Goal: Task Accomplishment & Management: Manage account settings

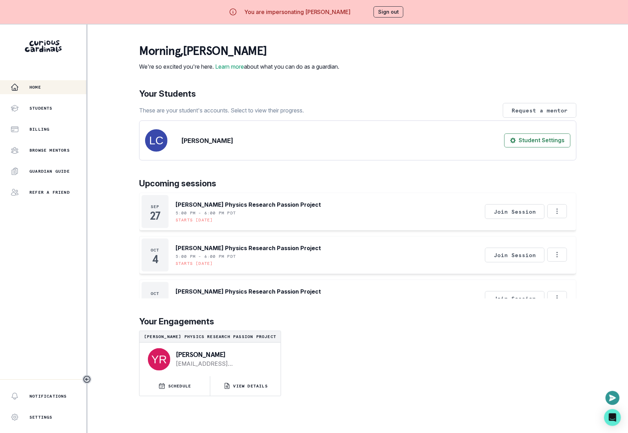
scroll to position [24, 0]
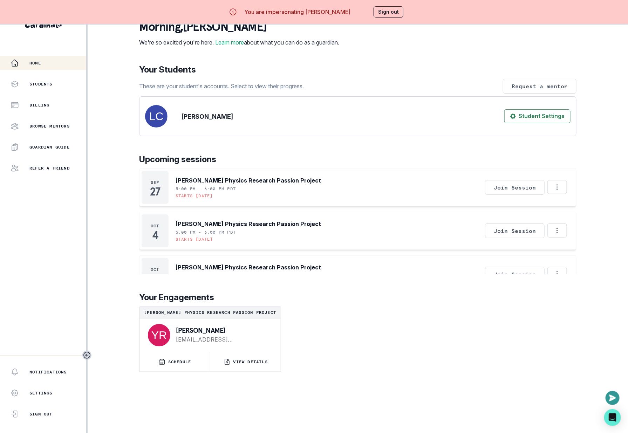
click at [189, 334] on p "[PERSON_NAME]" at bounding box center [223, 330] width 94 height 7
copy p "[PERSON_NAME]"
click at [376, 11] on button "Sign out" at bounding box center [389, 11] width 30 height 11
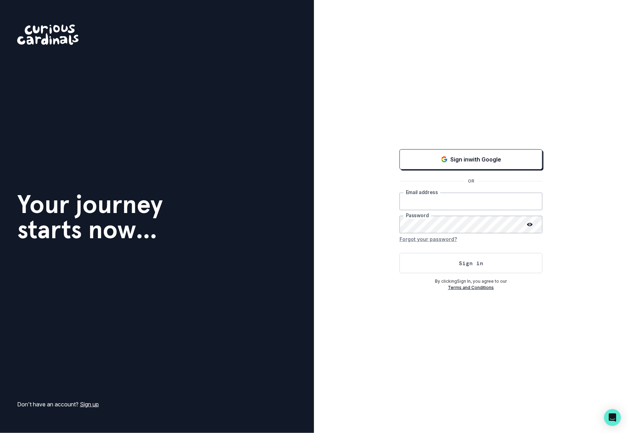
type input "[EMAIL_ADDRESS][DOMAIN_NAME]"
click at [438, 265] on button "Sign in" at bounding box center [471, 263] width 143 height 20
